Goal: Ask a question

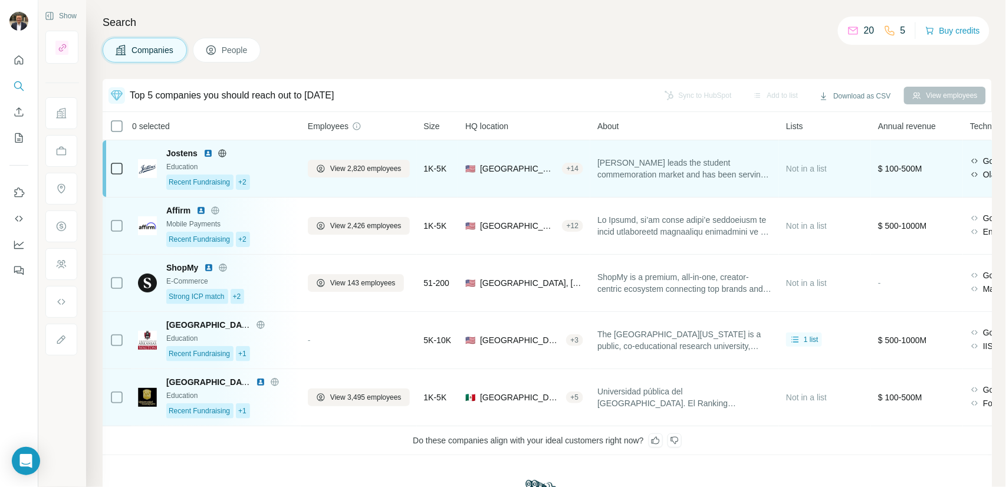
click at [274, 167] on div "Education" at bounding box center [229, 167] width 127 height 11
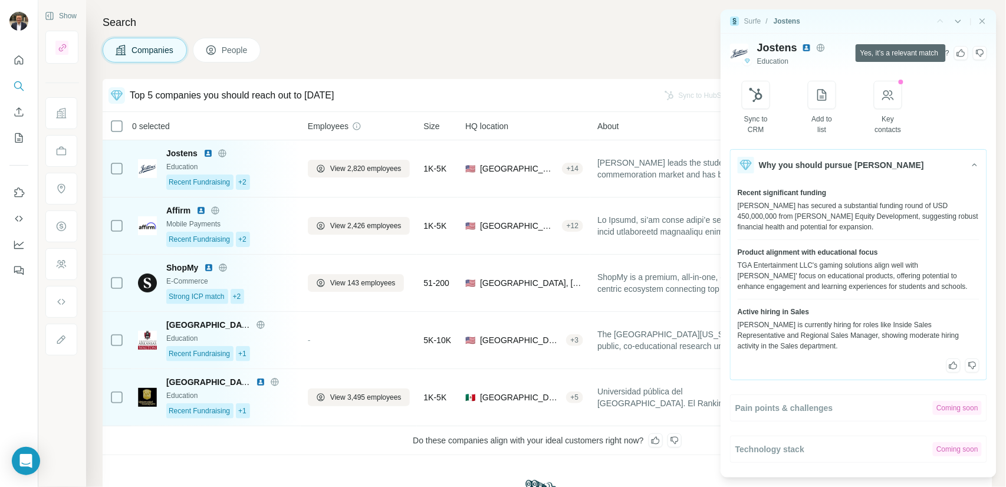
click at [963, 54] on icon at bounding box center [960, 52] width 9 height 9
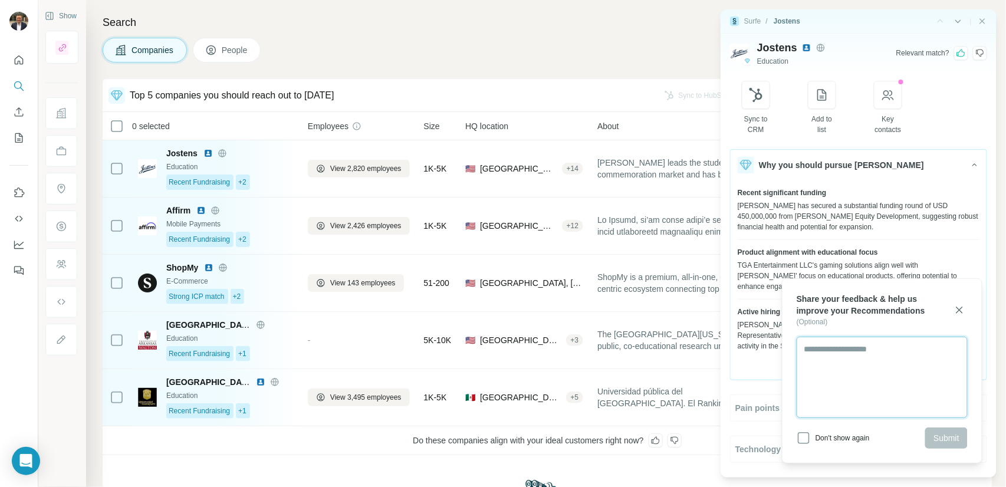
click at [852, 362] on textarea at bounding box center [881, 377] width 171 height 81
type textarea "**********"
click at [942, 438] on span "Submit" at bounding box center [946, 438] width 26 height 12
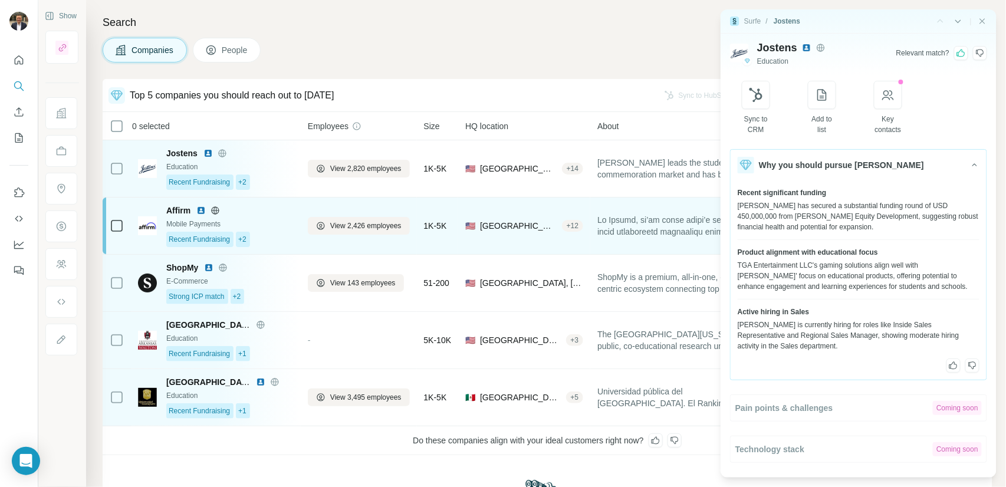
click at [287, 235] on div "Recent Fundraising +2" at bounding box center [229, 239] width 127 height 15
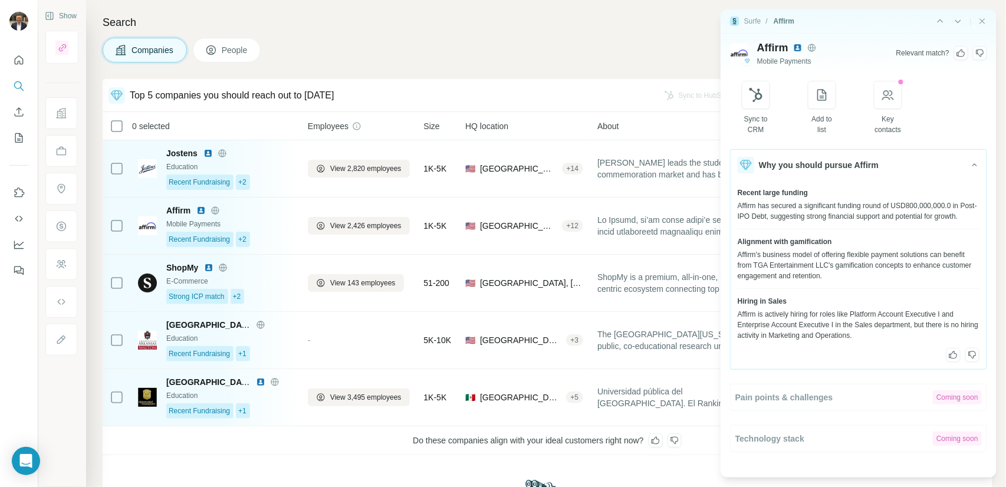
click at [963, 51] on icon at bounding box center [960, 52] width 9 height 9
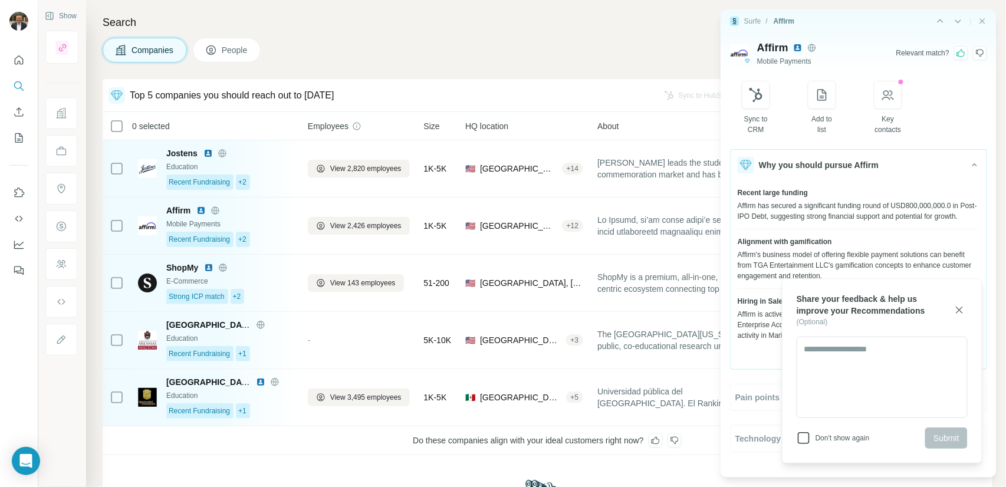
click at [806, 440] on icon at bounding box center [803, 438] width 14 height 14
click at [806, 440] on icon at bounding box center [803, 438] width 12 height 12
click at [988, 19] on div "Surfe / Affirm |" at bounding box center [858, 21] width 276 height 24
click at [984, 20] on icon "Close side panel" at bounding box center [981, 21] width 9 height 9
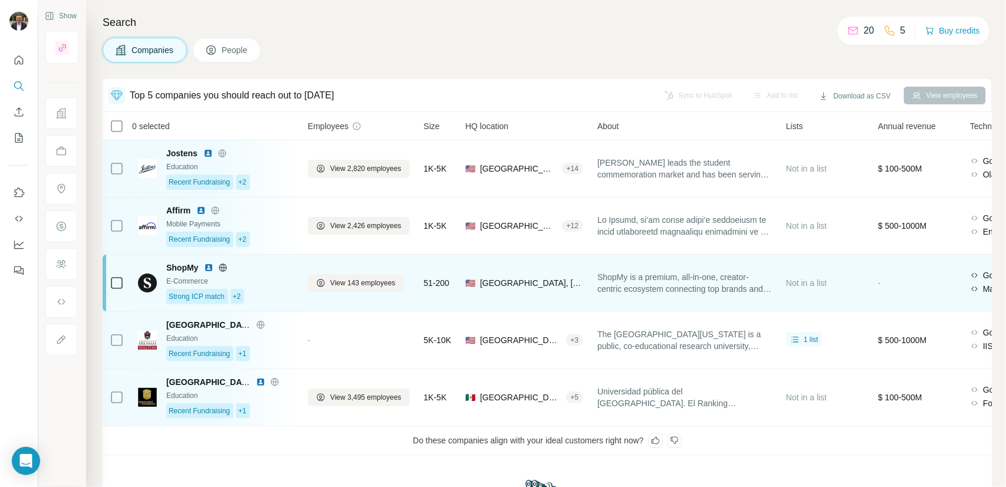
click at [285, 290] on div "Strong ICP match +2" at bounding box center [229, 296] width 127 height 15
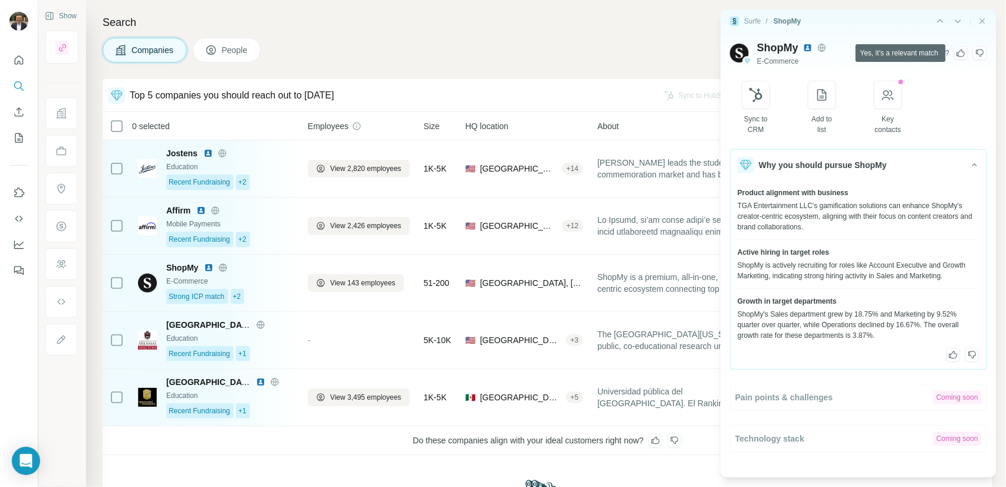
click at [961, 57] on icon at bounding box center [961, 54] width 8 height 8
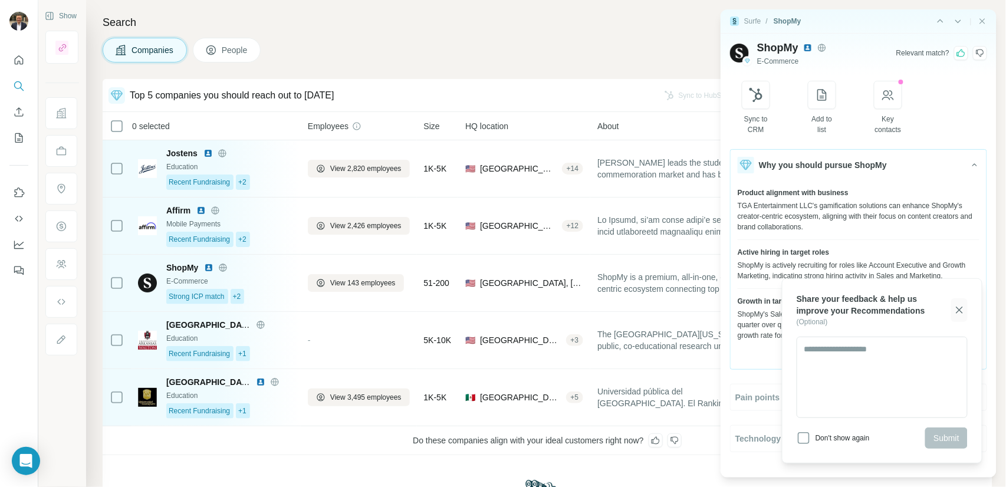
click at [963, 312] on icon "button" at bounding box center [959, 310] width 12 height 12
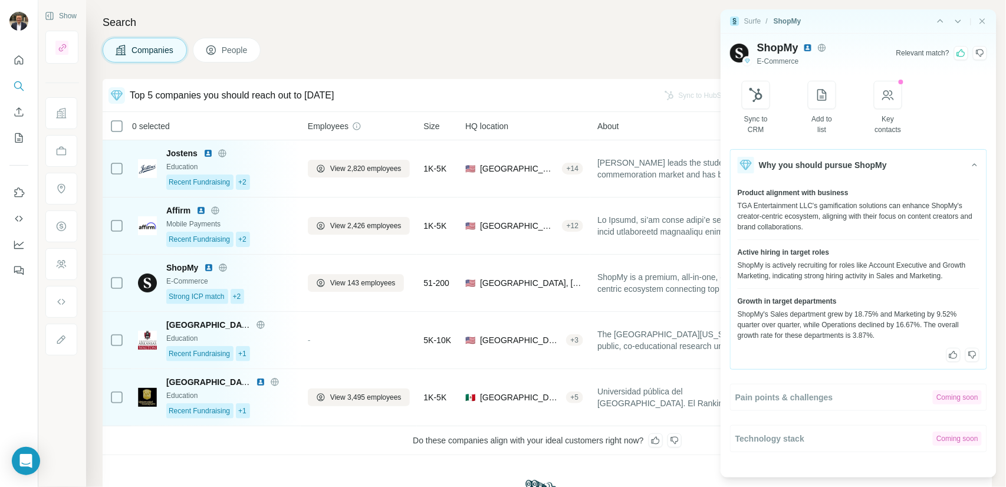
click at [970, 360] on icon at bounding box center [971, 354] width 9 height 9
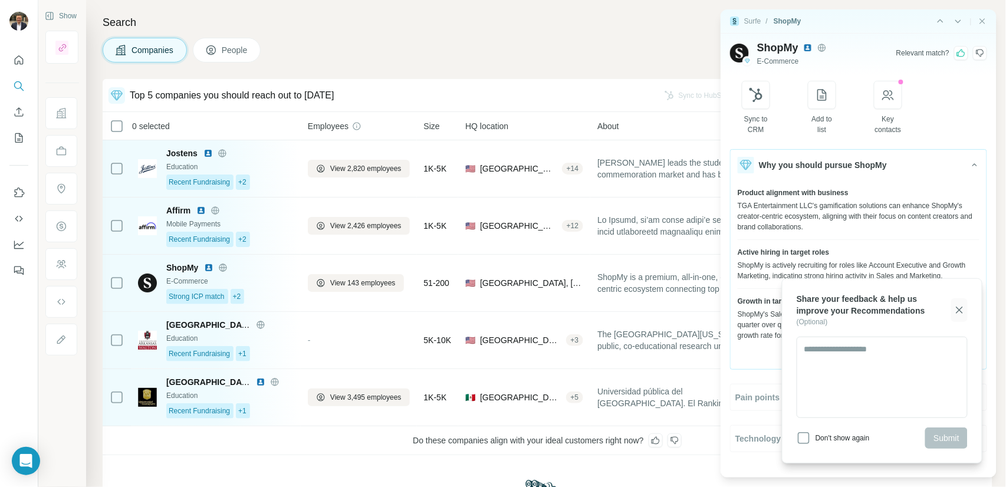
click at [960, 311] on icon "button" at bounding box center [959, 310] width 12 height 12
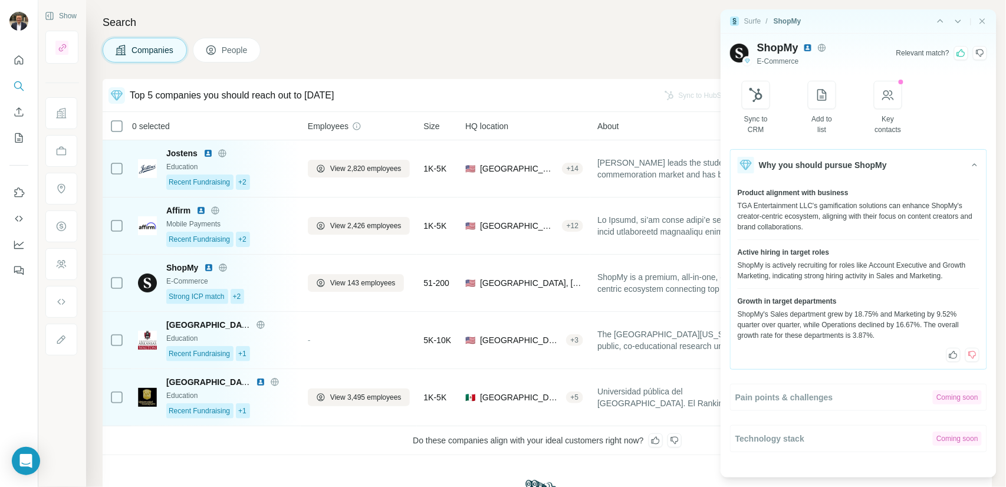
click at [954, 360] on icon at bounding box center [952, 354] width 9 height 9
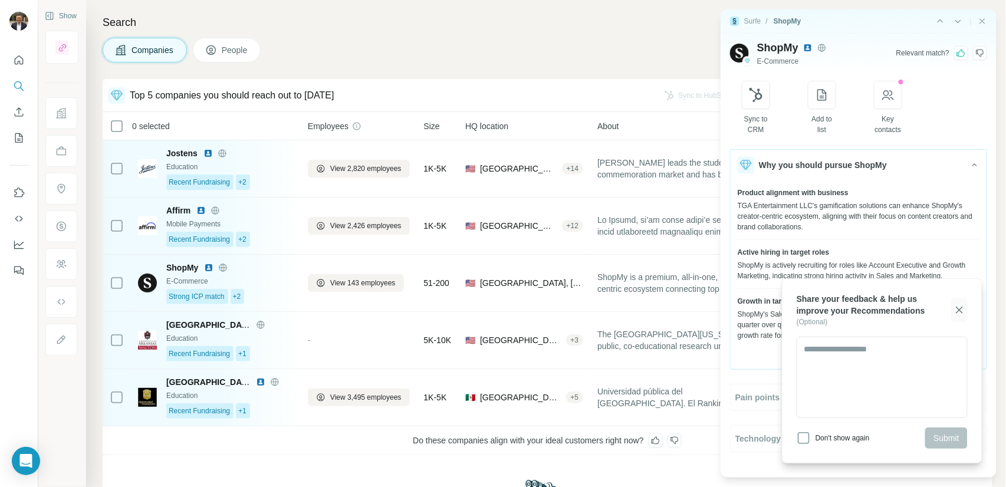
click at [961, 313] on icon "button" at bounding box center [959, 310] width 12 height 12
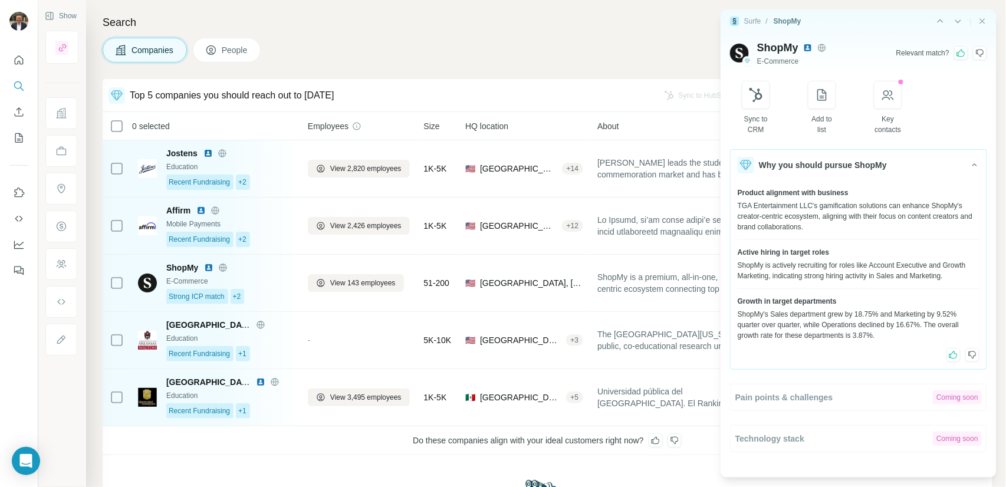
click at [972, 360] on icon at bounding box center [971, 354] width 9 height 9
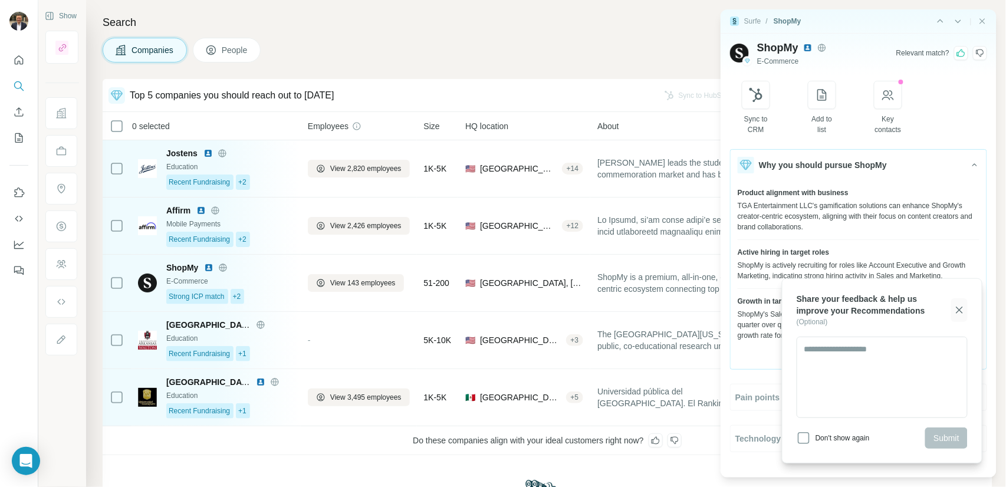
click at [958, 309] on icon "button" at bounding box center [959, 309] width 6 height 6
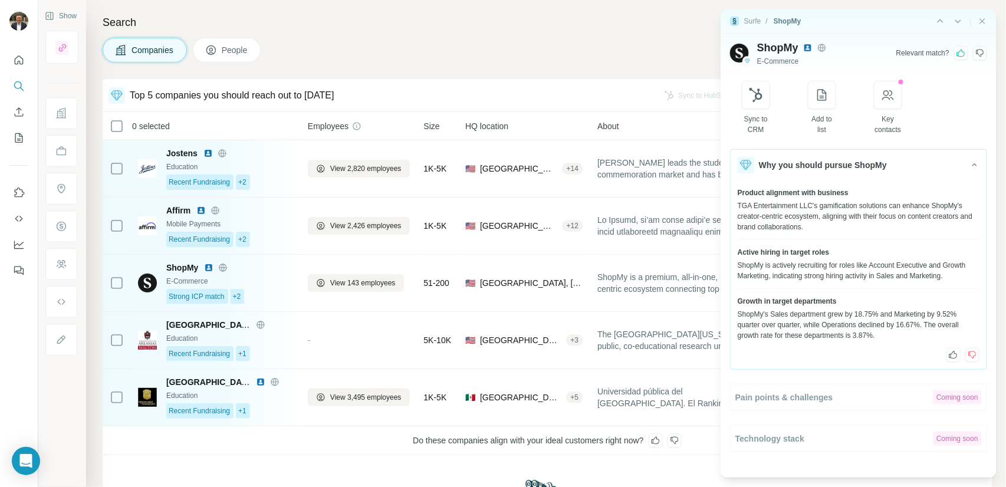
click at [953, 360] on icon at bounding box center [952, 354] width 9 height 9
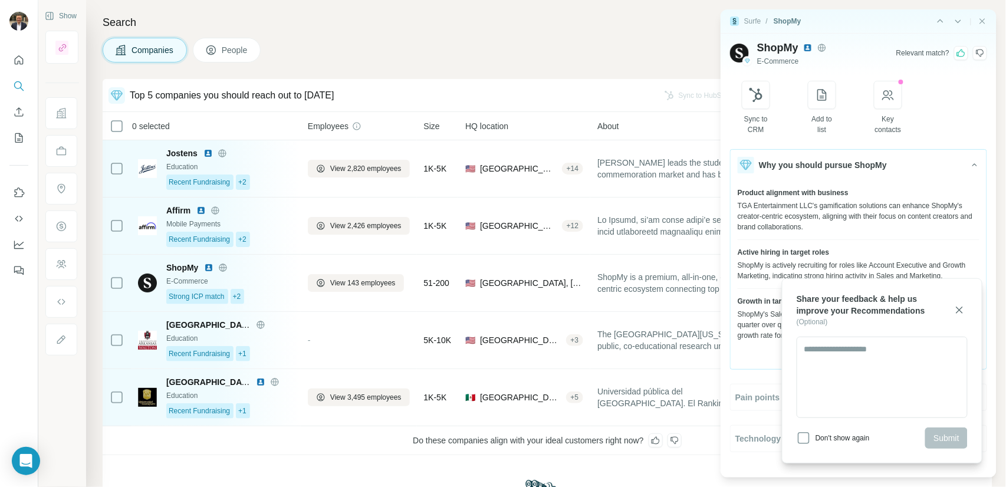
click at [482, 8] on div "Search Companies People Top 5 companies you should reach out to today Sync to H…" at bounding box center [545, 243] width 919 height 487
click at [484, 21] on h4 "Search" at bounding box center [547, 22] width 889 height 17
click at [533, 24] on h4 "Search" at bounding box center [547, 22] width 889 height 17
click at [532, 44] on div "Companies People" at bounding box center [547, 50] width 889 height 25
click at [523, 58] on div "Companies People" at bounding box center [547, 50] width 889 height 25
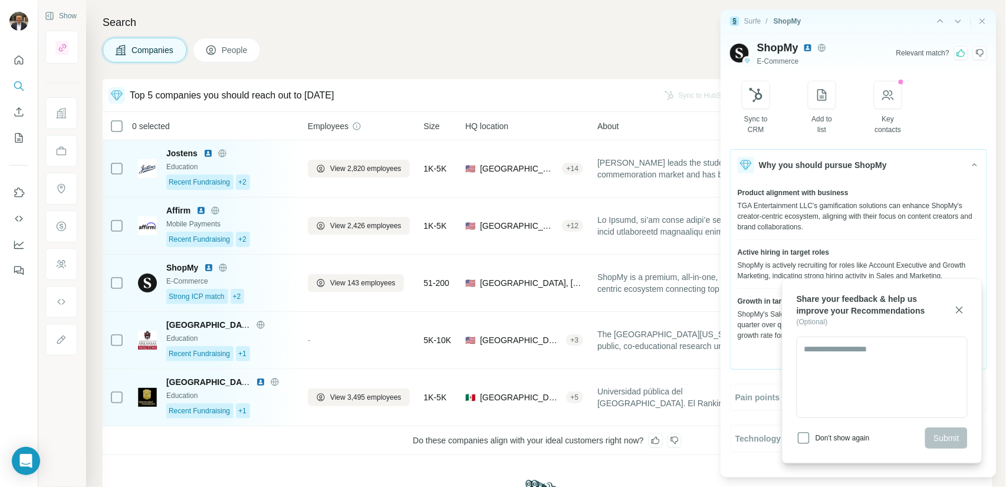
click at [523, 59] on div "Companies People" at bounding box center [547, 50] width 889 height 25
click at [524, 60] on div "Companies People" at bounding box center [547, 50] width 889 height 25
click at [525, 61] on div "Companies People" at bounding box center [547, 50] width 889 height 25
click at [590, 72] on div "Search Companies People Top 5 companies you should reach out to today Sync to H…" at bounding box center [545, 243] width 919 height 487
click at [591, 72] on div "Search Companies People Top 5 companies you should reach out to today Sync to H…" at bounding box center [545, 243] width 919 height 487
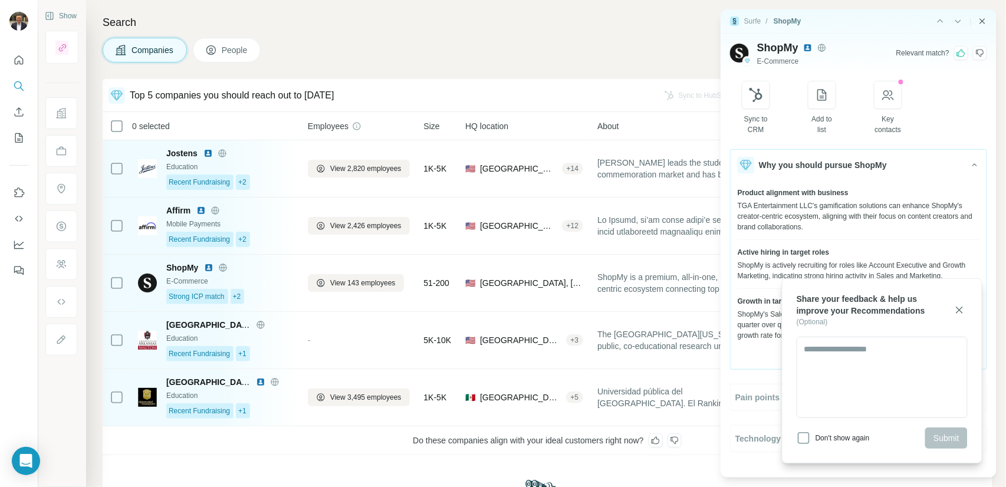
click at [981, 24] on icon "Close side panel" at bounding box center [981, 21] width 9 height 9
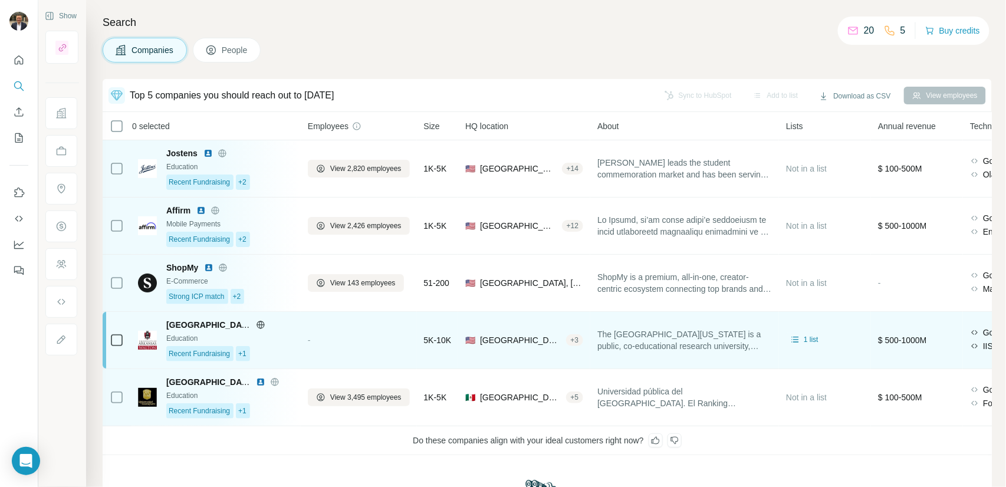
click at [281, 347] on div "Recent Fundraising +1" at bounding box center [229, 353] width 127 height 15
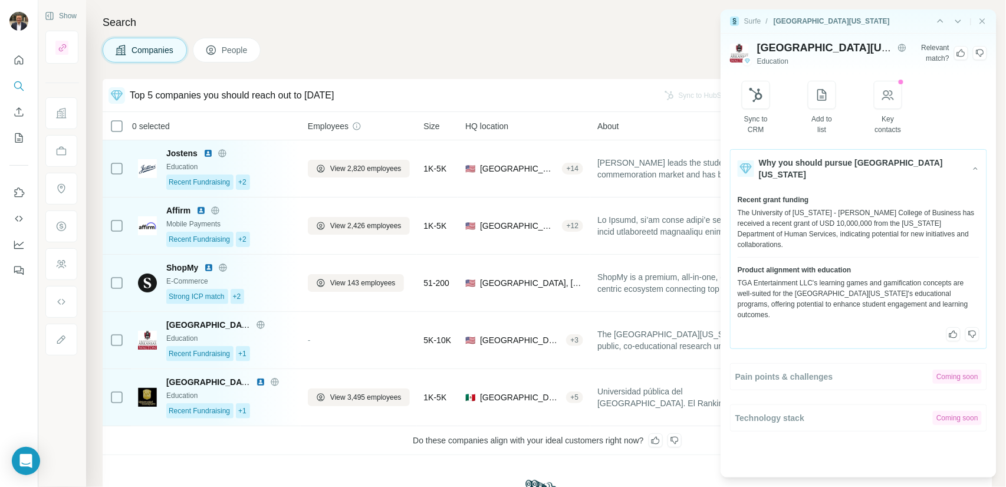
click at [961, 55] on icon at bounding box center [960, 52] width 9 height 9
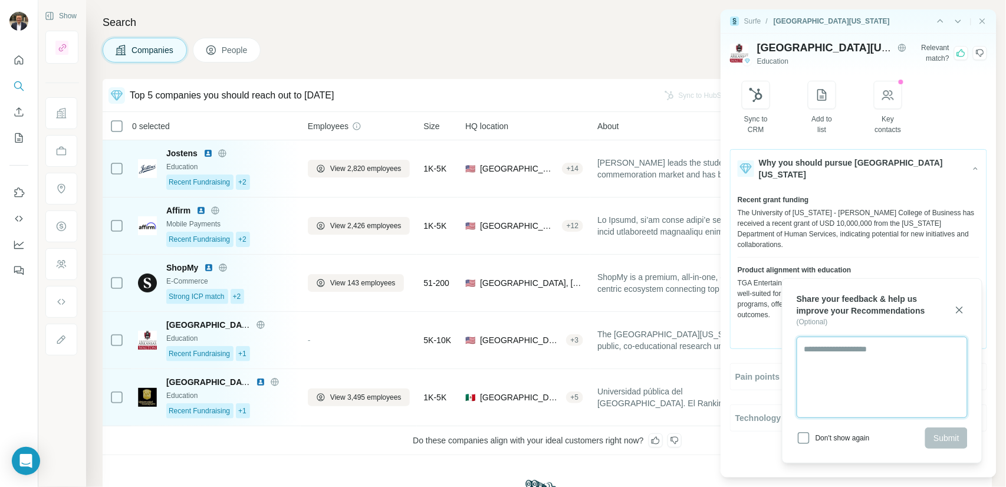
click at [834, 354] on textarea at bounding box center [881, 377] width 171 height 81
type textarea "**********"
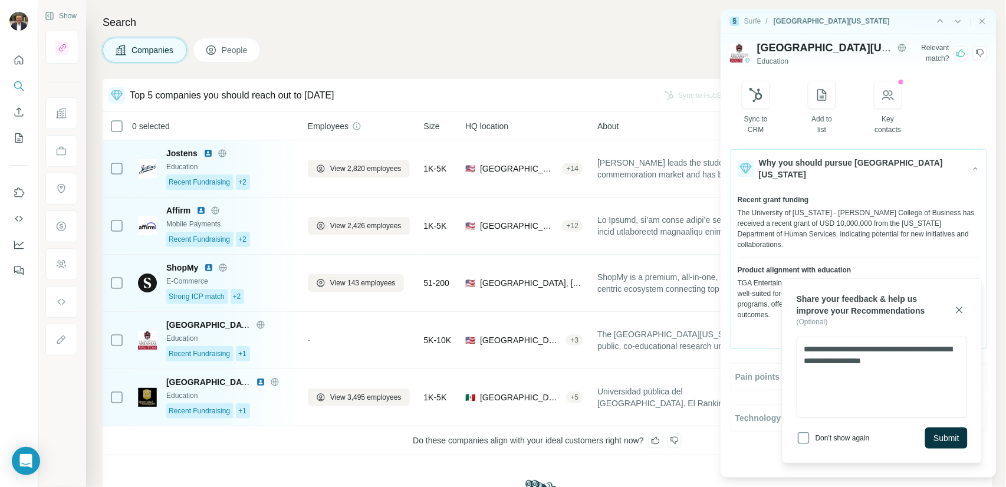
click at [957, 445] on button "Submit" at bounding box center [946, 437] width 42 height 21
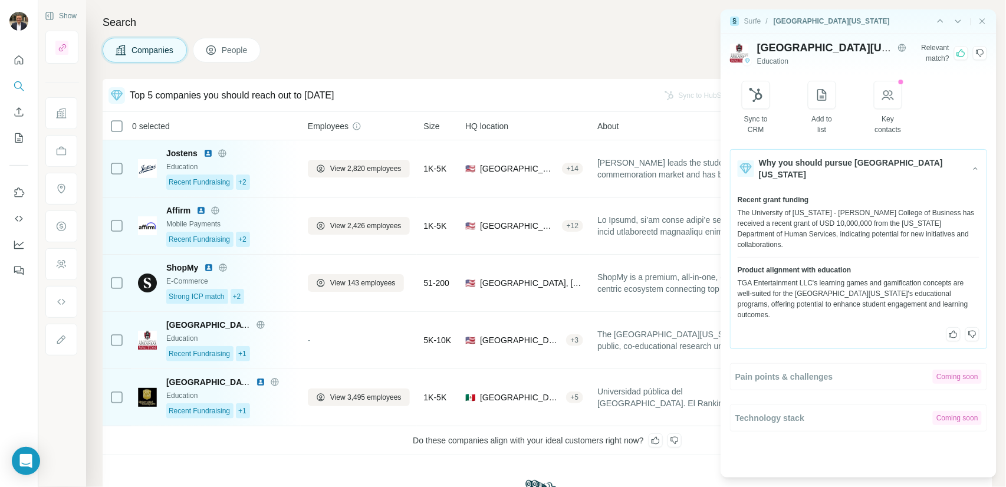
drag, startPoint x: 592, startPoint y: 11, endPoint x: 617, endPoint y: 12, distance: 24.2
click at [592, 11] on div "Search Companies People Top 5 companies you should reach out to today Sync to H…" at bounding box center [545, 243] width 919 height 487
click at [958, 21] on icon "Previous" at bounding box center [958, 22] width 6 height 4
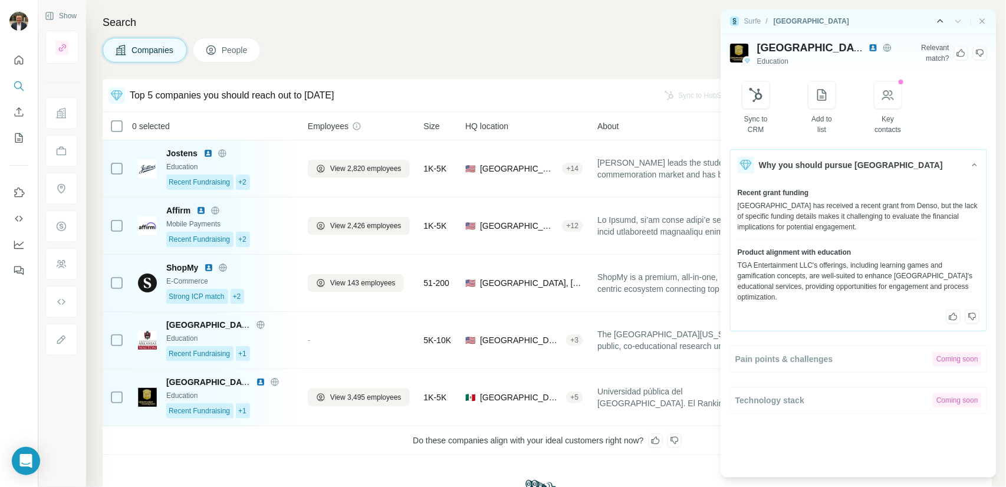
click at [935, 22] on icon "Next" at bounding box center [940, 21] width 12 height 12
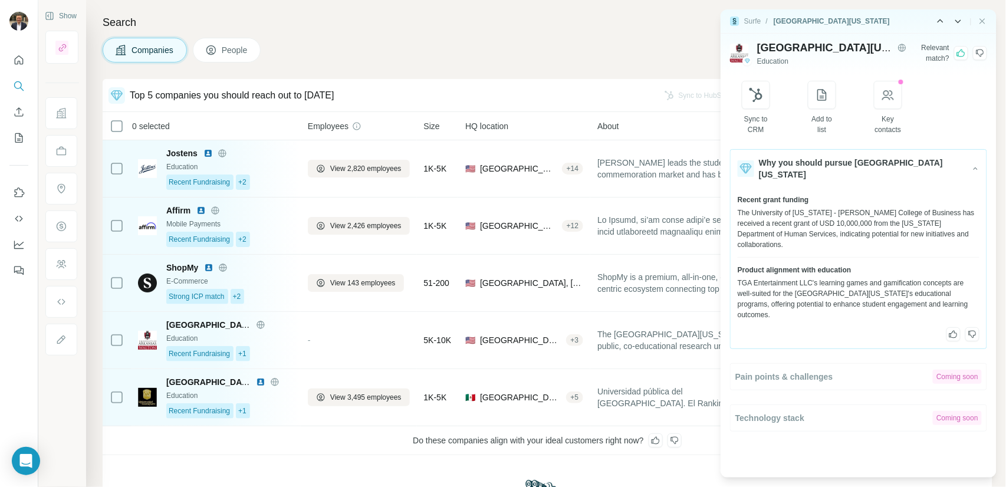
click at [937, 22] on icon "Next" at bounding box center [940, 21] width 6 height 4
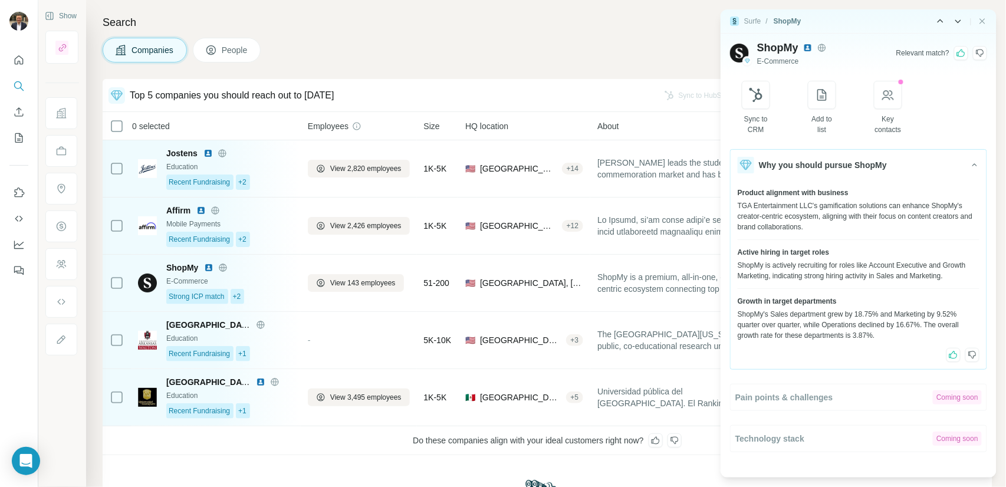
click at [950, 20] on div "|" at bounding box center [960, 21] width 52 height 12
click at [956, 20] on icon "Previous" at bounding box center [958, 21] width 12 height 12
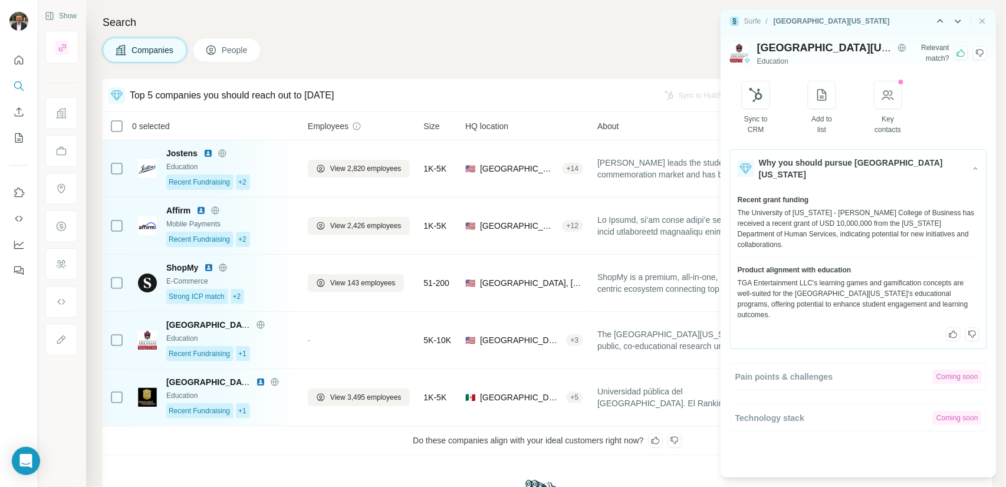
click at [942, 19] on icon "Next" at bounding box center [940, 21] width 12 height 12
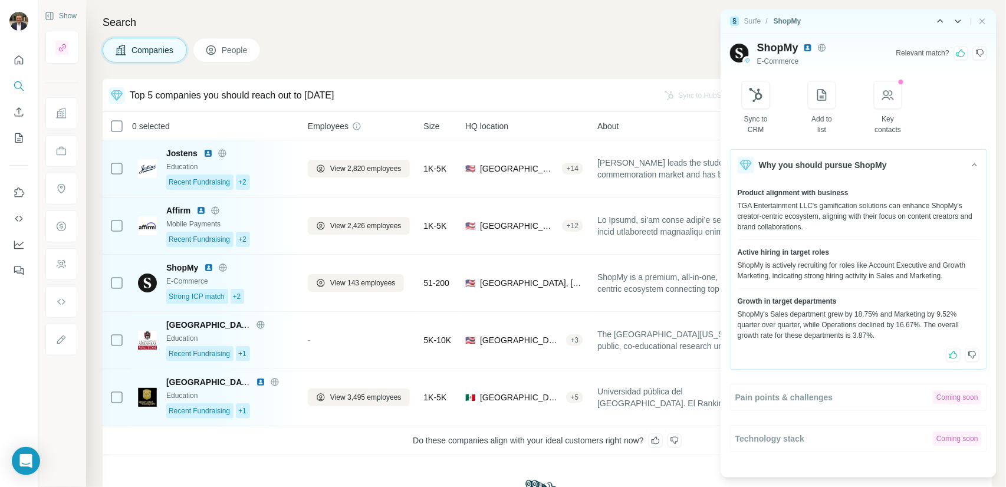
click at [942, 19] on icon "Next" at bounding box center [940, 21] width 12 height 12
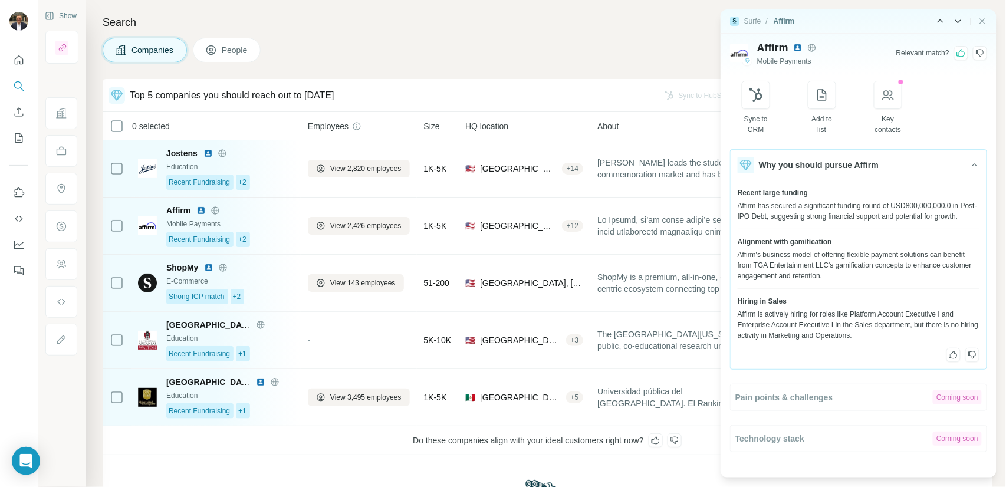
click at [942, 19] on icon "Next" at bounding box center [940, 21] width 12 height 12
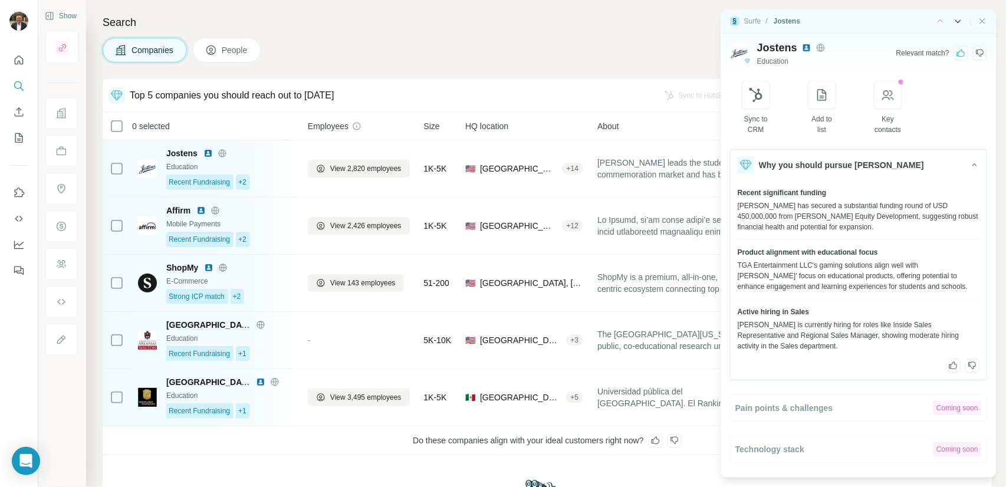
click at [936, 20] on div "|" at bounding box center [960, 21] width 52 height 12
click at [960, 22] on icon "Previous" at bounding box center [958, 21] width 12 height 12
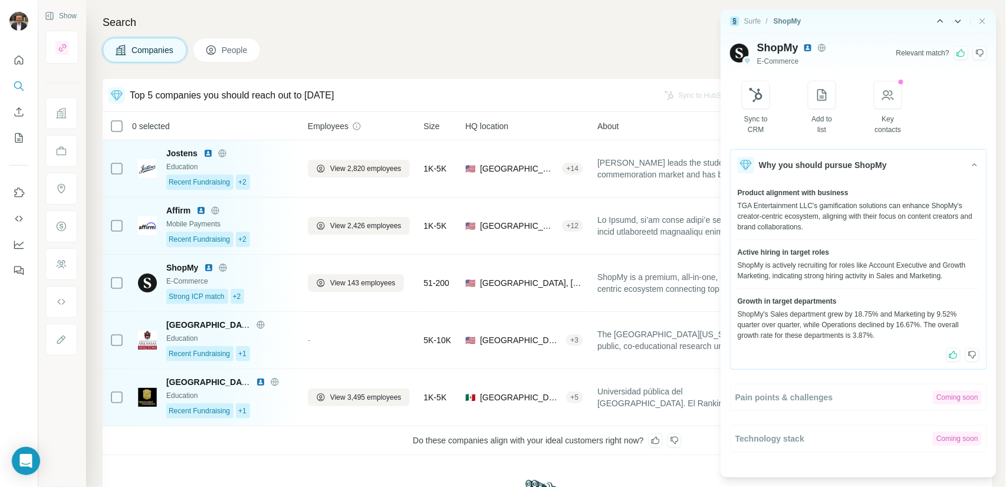
click at [960, 22] on icon "Previous" at bounding box center [958, 21] width 12 height 12
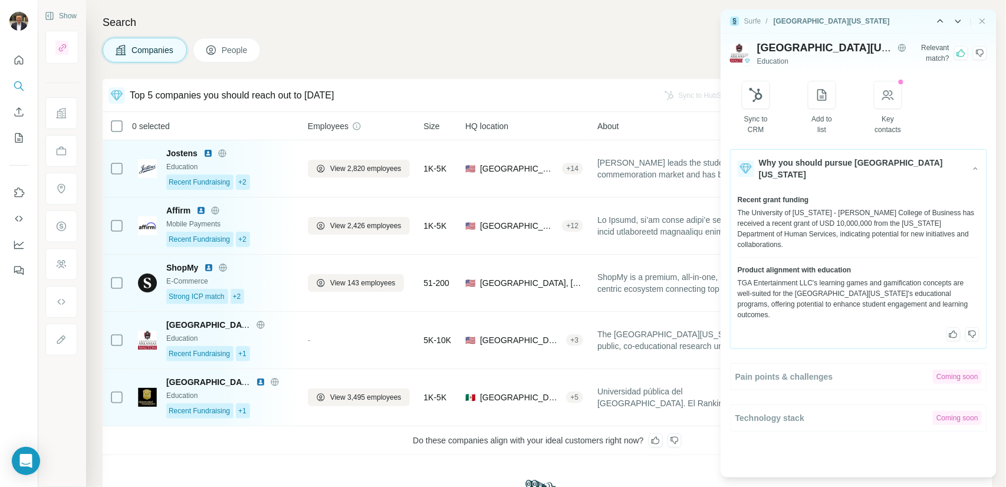
click at [960, 22] on icon "Previous" at bounding box center [958, 21] width 12 height 12
click at [960, 22] on div "|" at bounding box center [960, 21] width 52 height 12
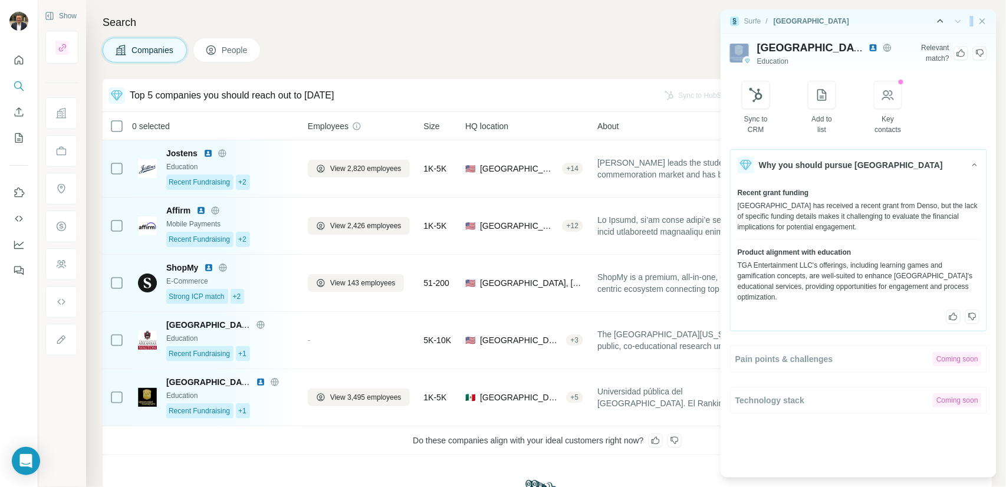
click at [960, 22] on div "|" at bounding box center [960, 21] width 52 height 12
click at [943, 20] on icon "Next" at bounding box center [940, 21] width 12 height 12
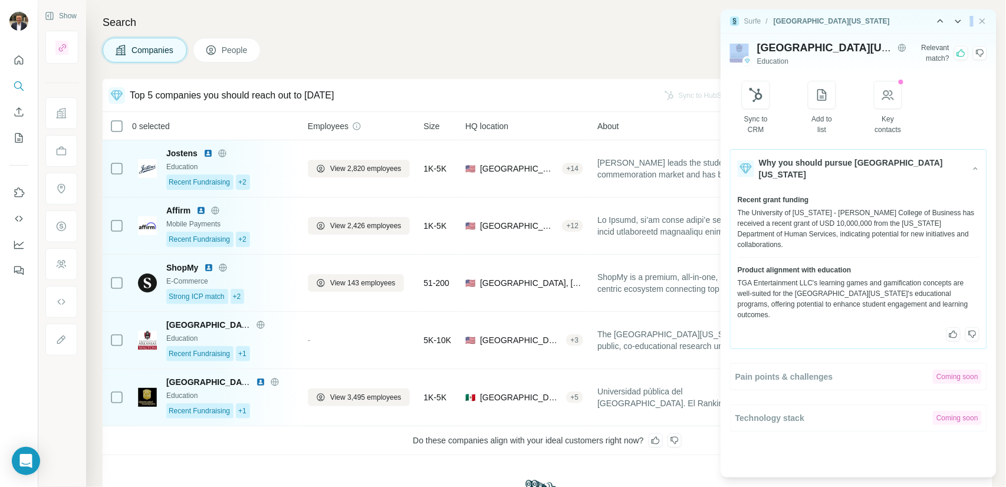
click at [943, 20] on icon "Next" at bounding box center [940, 21] width 12 height 12
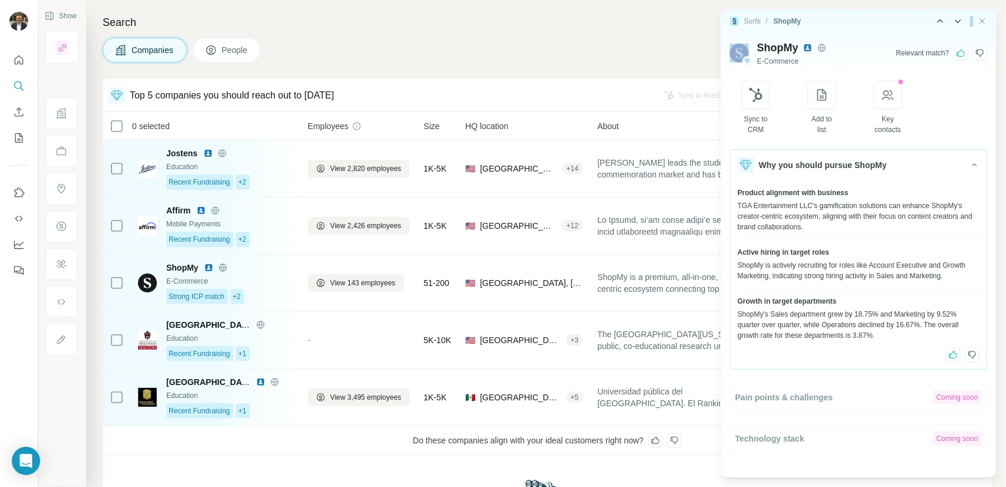
drag, startPoint x: 983, startPoint y: 23, endPoint x: 974, endPoint y: 24, distance: 8.3
click at [983, 23] on icon "Close side panel" at bounding box center [981, 21] width 9 height 9
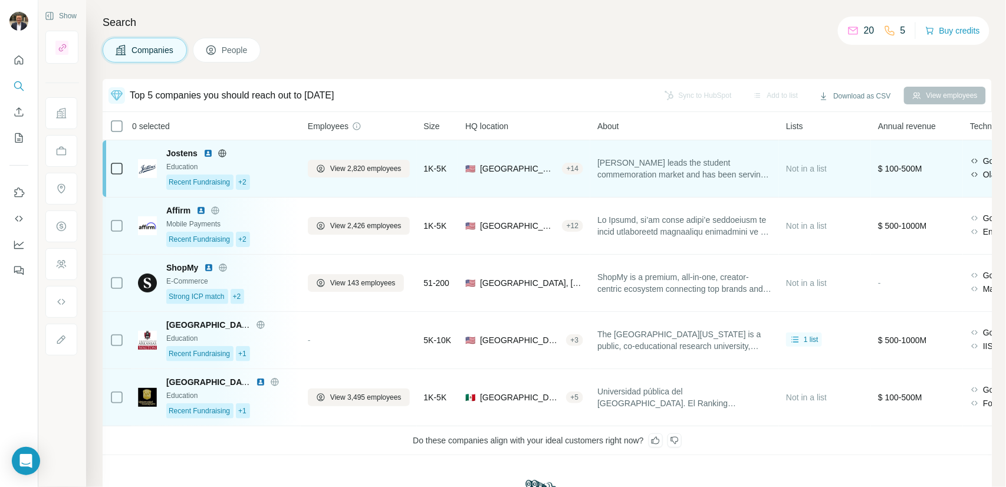
click at [280, 175] on div "Recent Fundraising +2" at bounding box center [229, 181] width 127 height 15
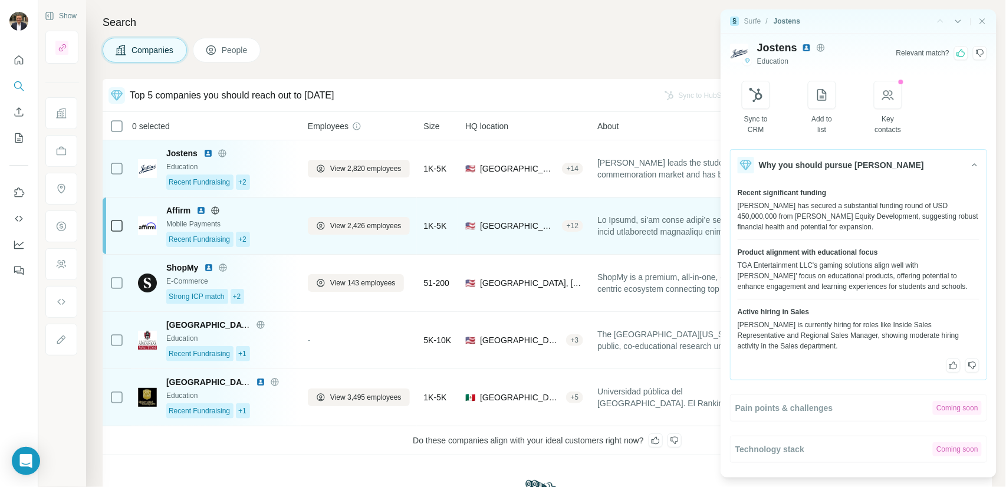
click at [278, 224] on div "Mobile Payments" at bounding box center [229, 224] width 127 height 11
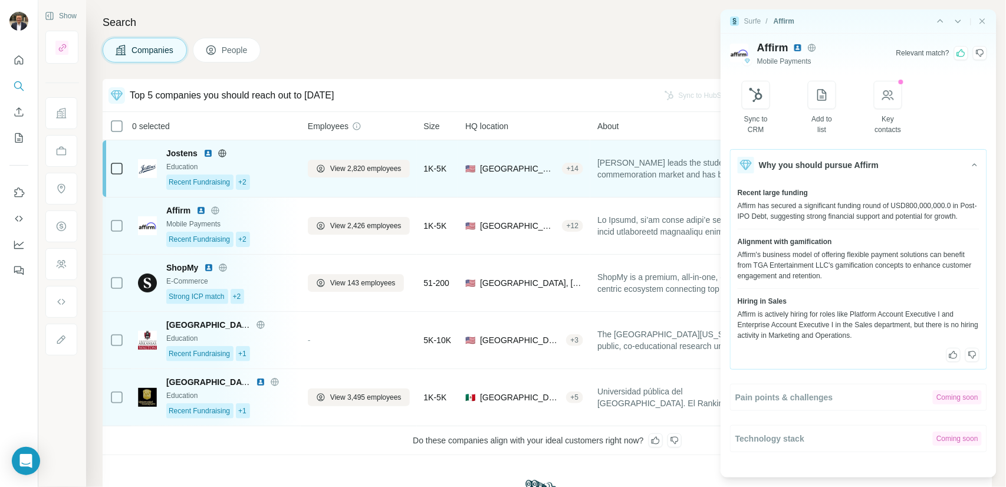
click at [279, 176] on div "Recent Fundraising +2" at bounding box center [229, 181] width 127 height 15
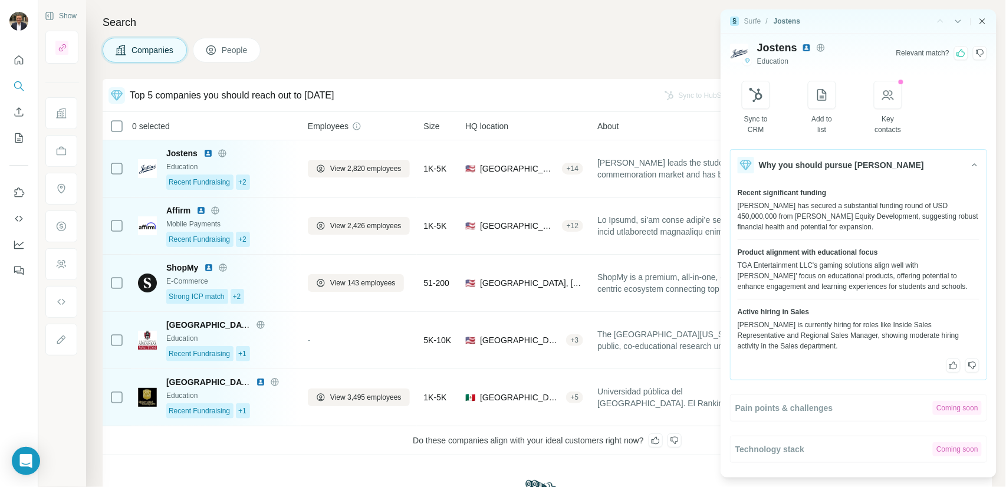
click at [984, 23] on icon "Close side panel" at bounding box center [981, 21] width 9 height 9
